Goal: Find specific page/section: Find specific page/section

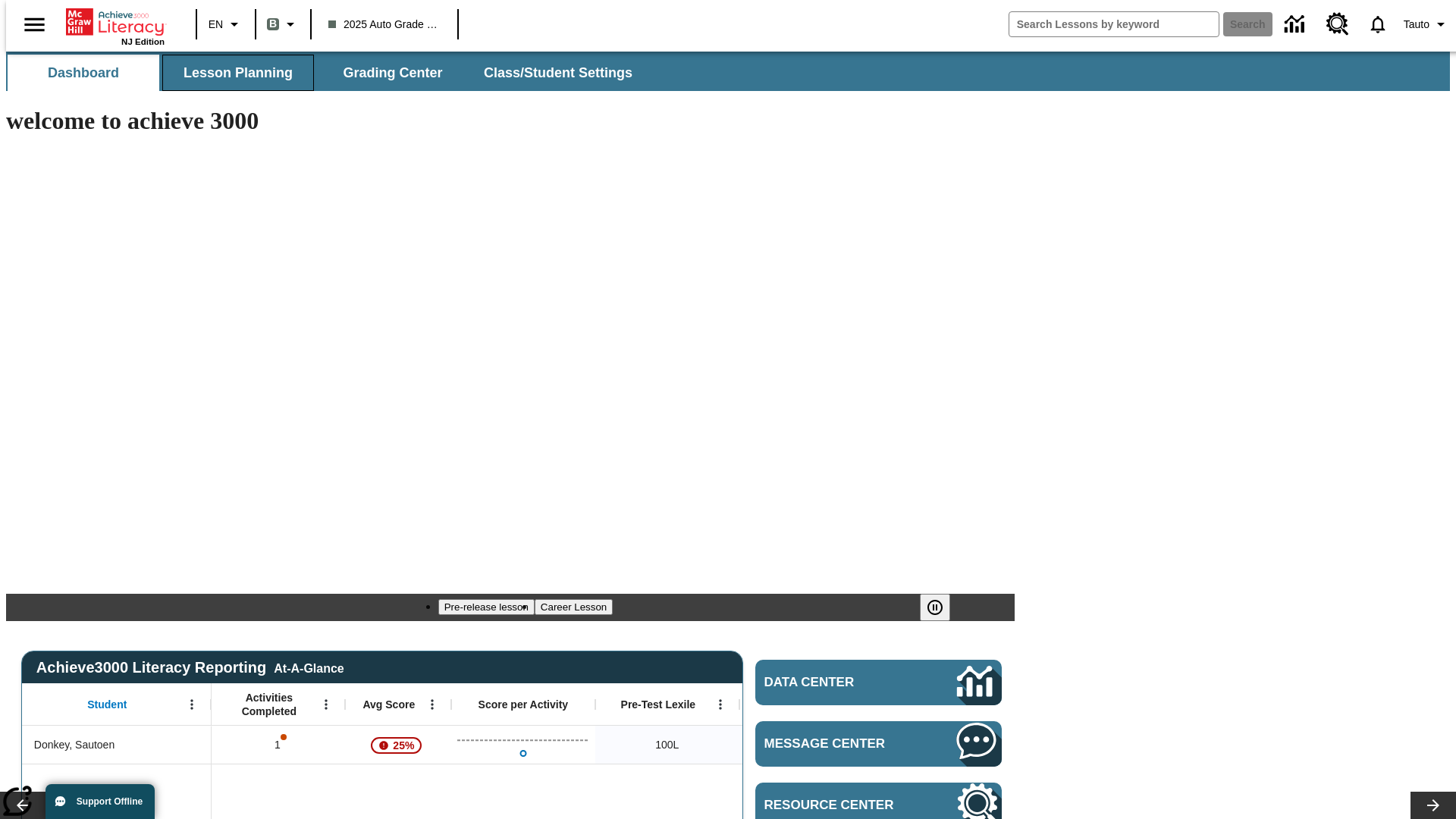
click at [232, 73] on span "Lesson Planning" at bounding box center [238, 73] width 109 height 17
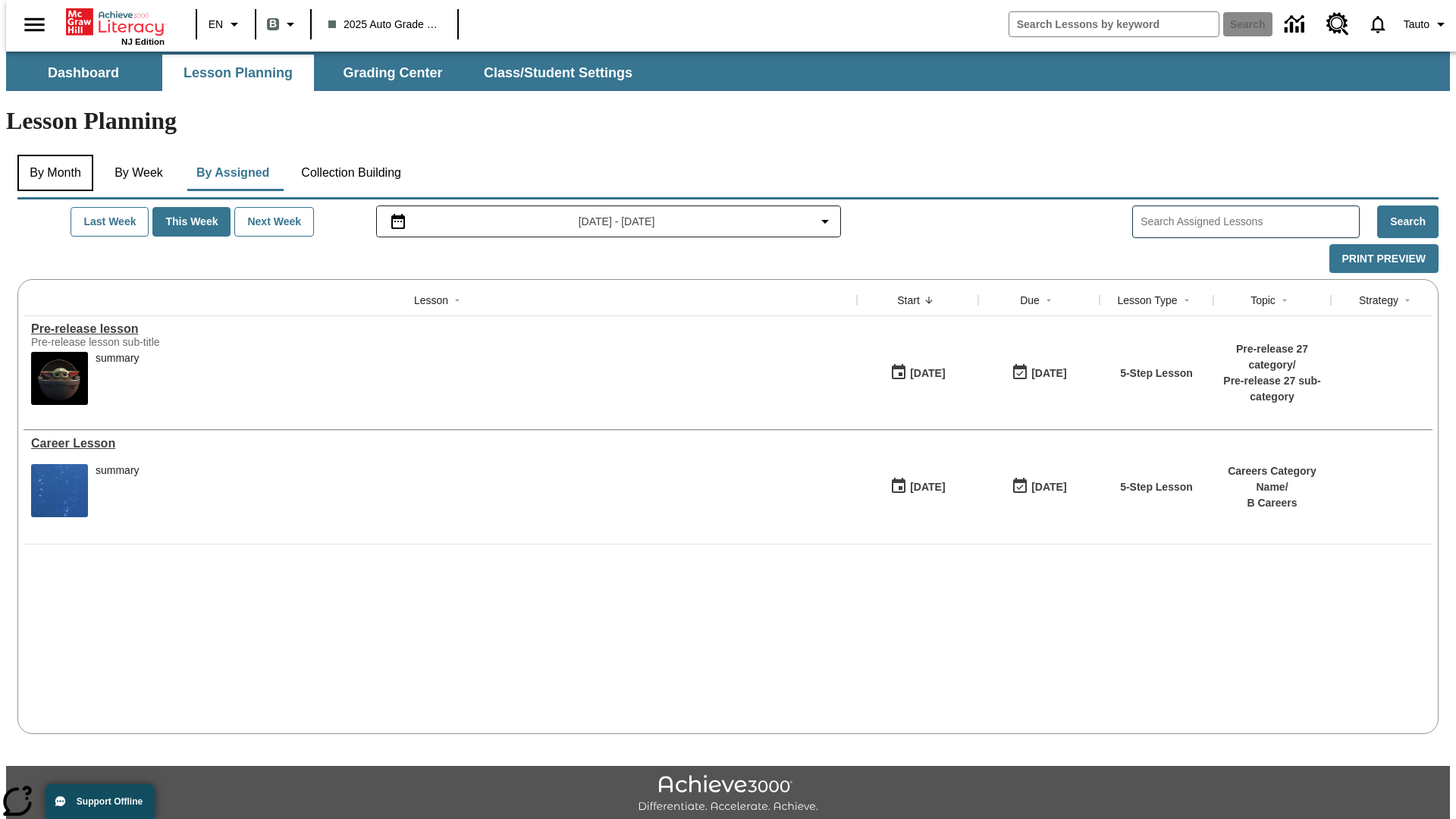
click at [51, 154] on button "By Month" at bounding box center [56, 173] width 76 height 37
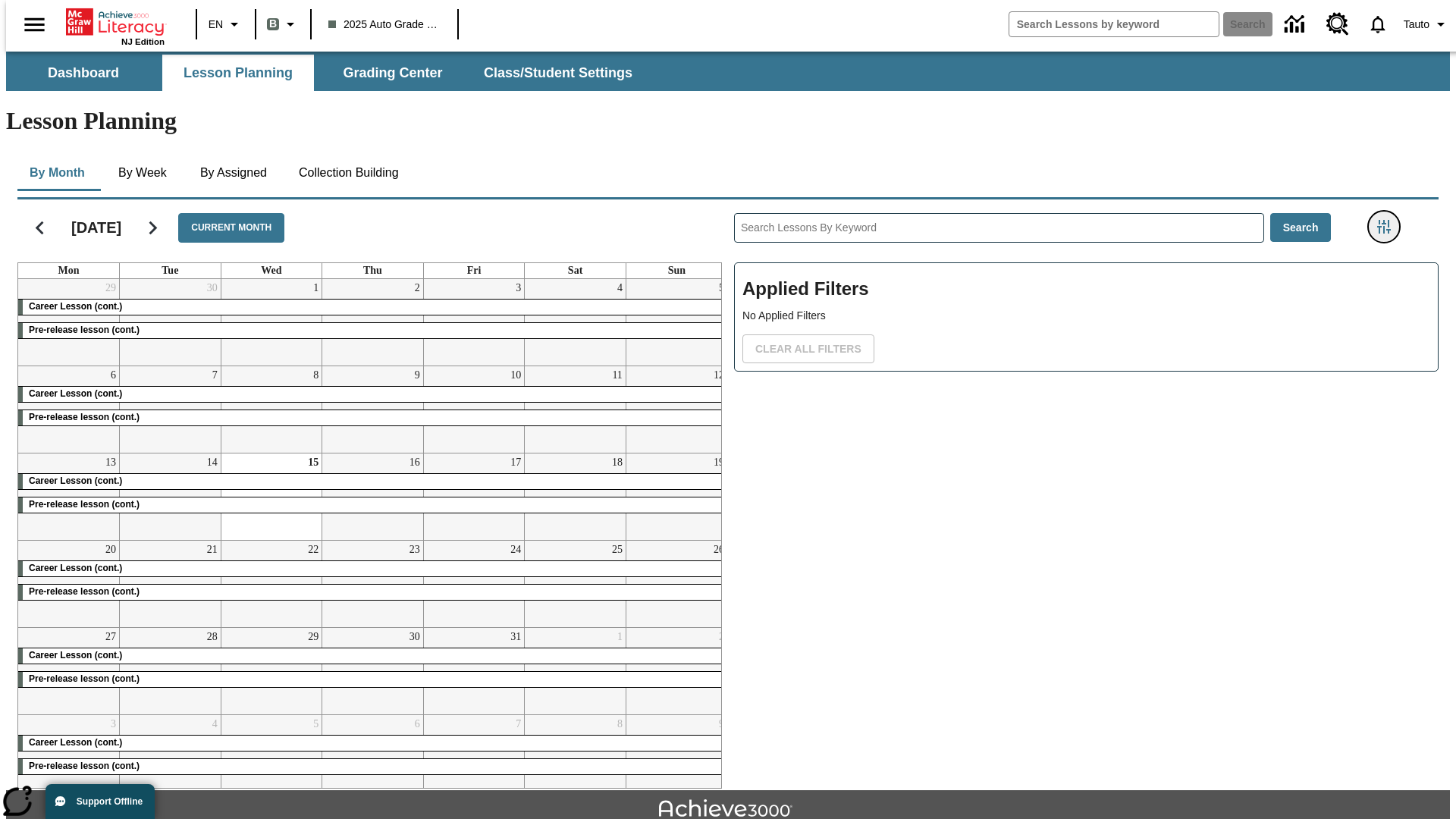
click at [1388, 220] on icon "Filters Side menu" at bounding box center [1385, 227] width 14 height 14
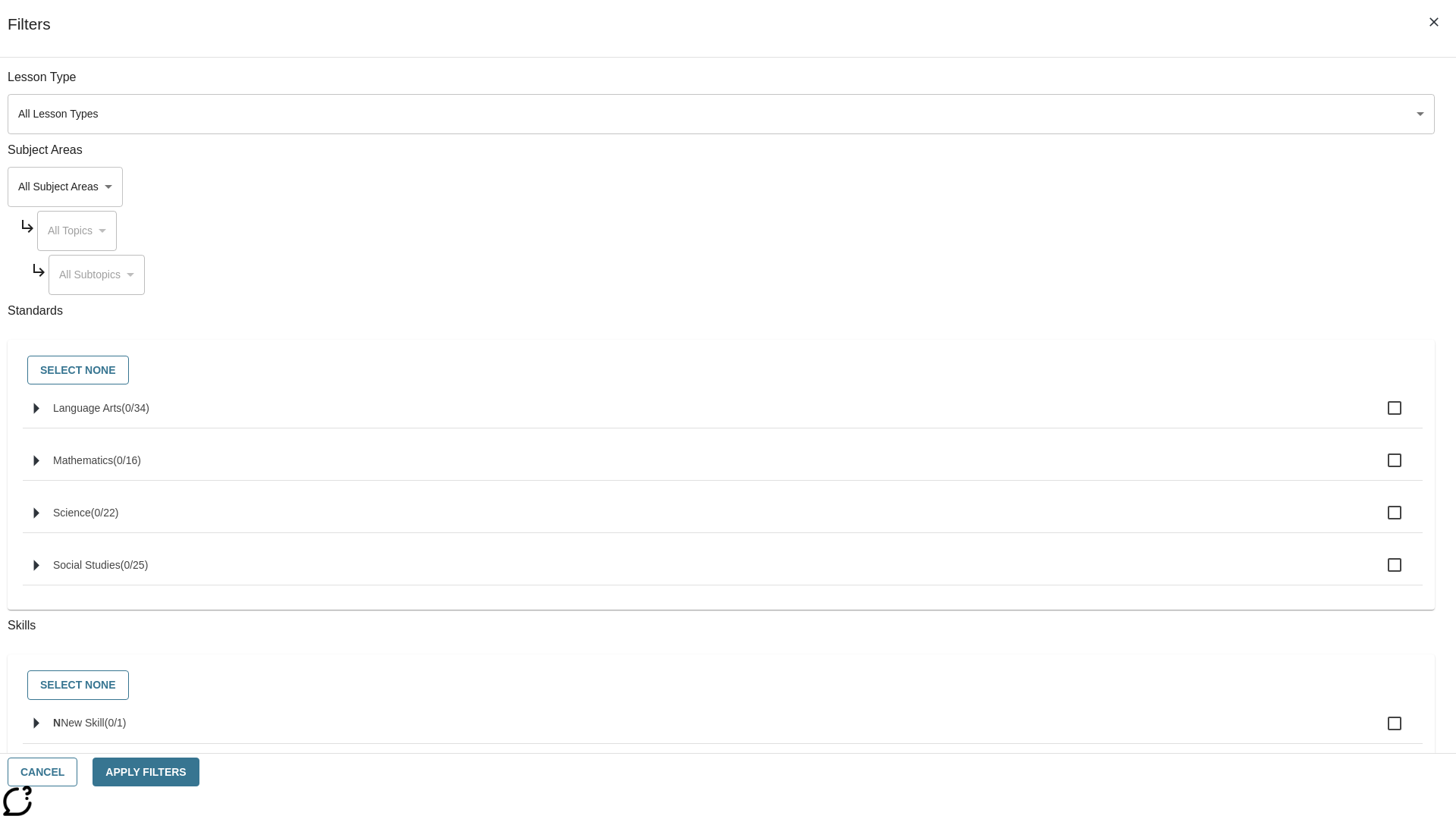
click at [1092, 539] on body "Skip to main content NJ Edition EN B 2025 Auto Grade 1 B Search 0 Tauto Dashboa…" at bounding box center [728, 470] width 1444 height 836
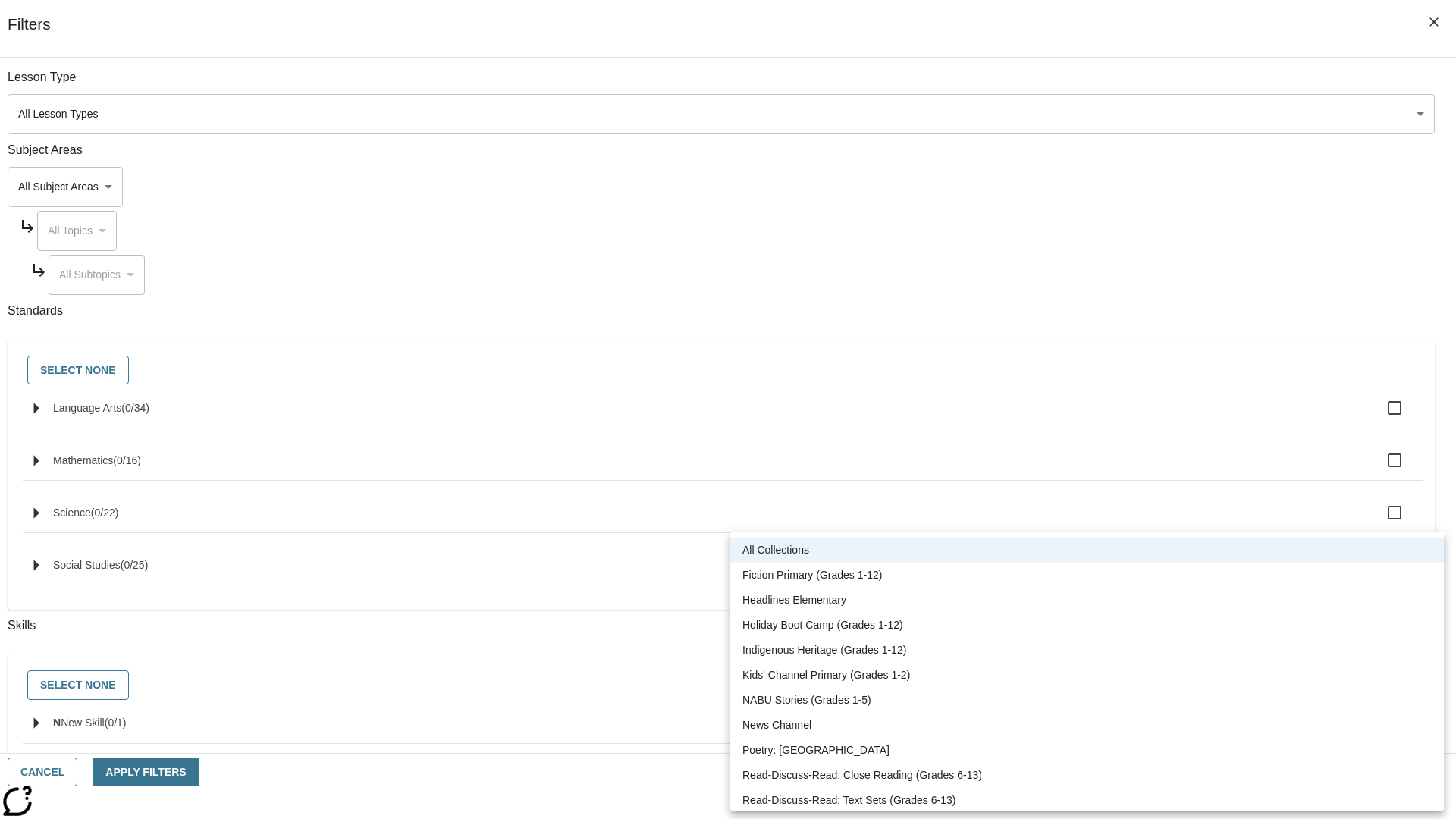
scroll to position [631, 0]
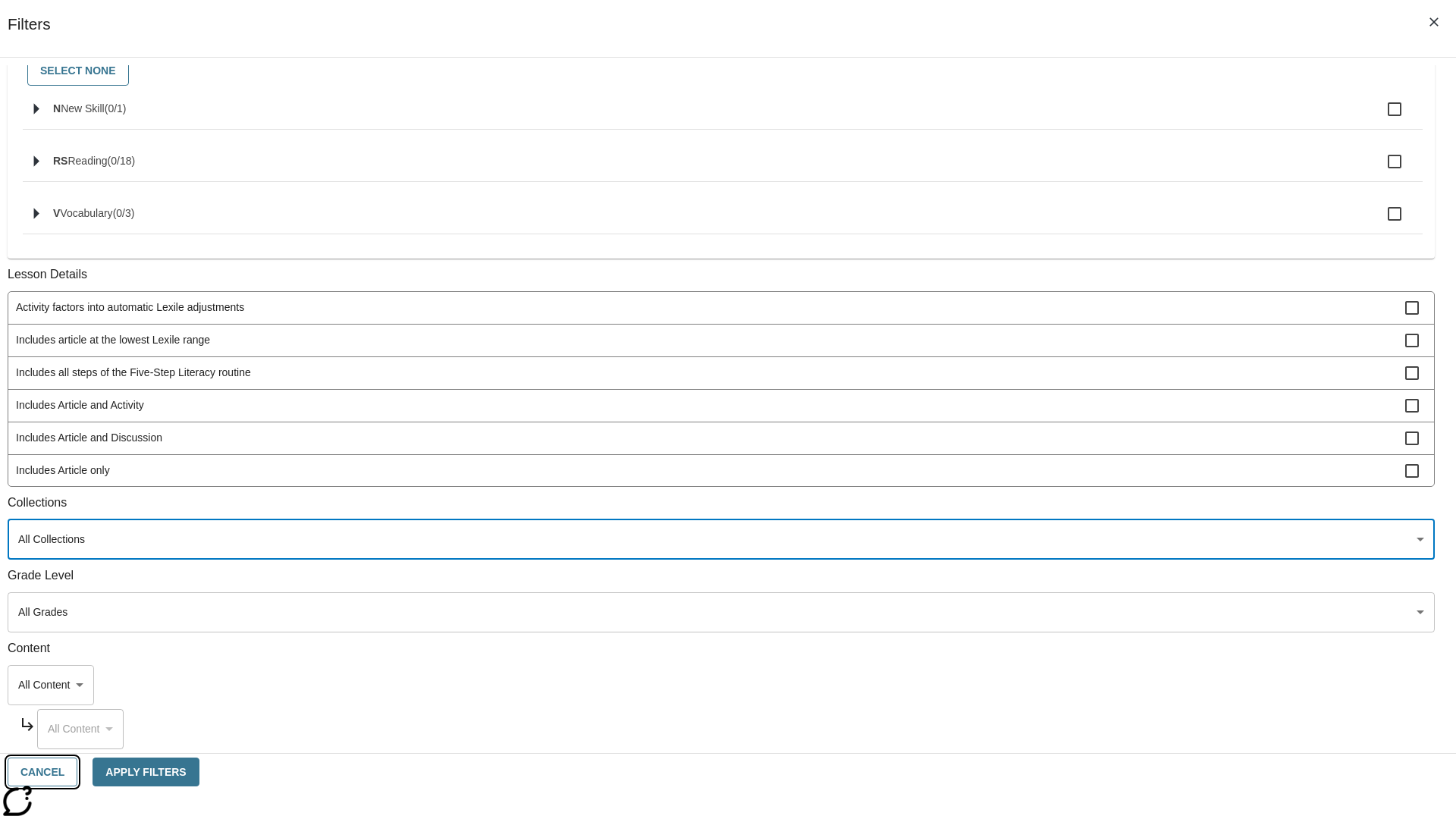
click at [78, 772] on button "Cancel" at bounding box center [43, 773] width 70 height 30
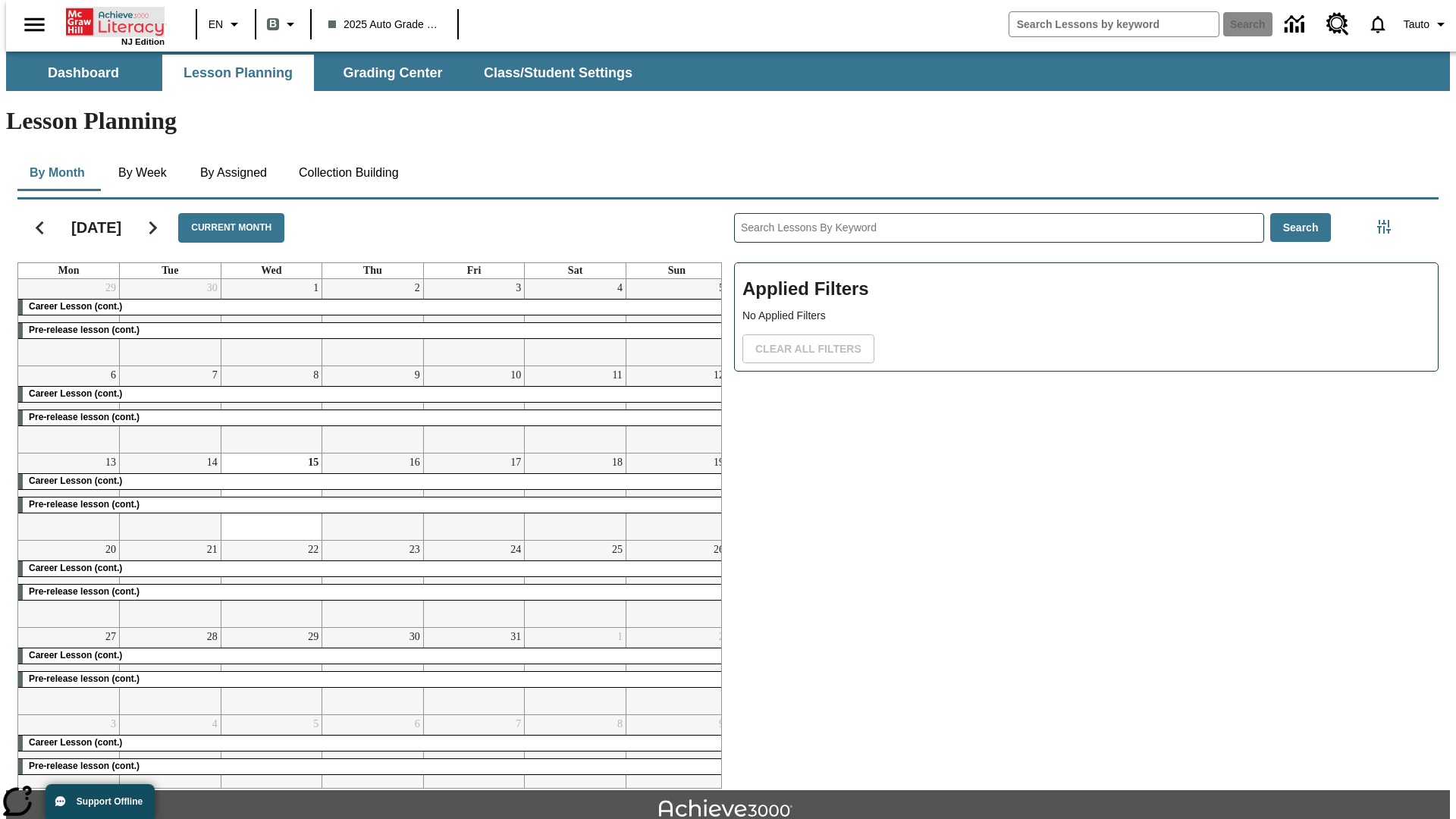
click at [109, 21] on icon "Home" at bounding box center [116, 22] width 101 height 30
